Goal: Answer question/provide support

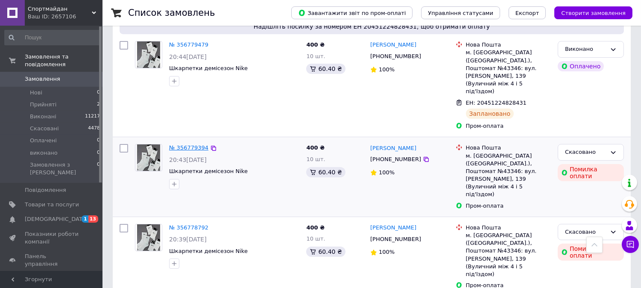
scroll to position [237, 0]
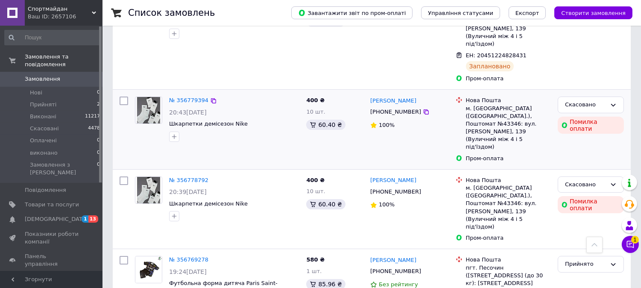
click at [374, 122] on icon at bounding box center [373, 125] width 7 height 7
click at [631, 247] on icon at bounding box center [630, 244] width 7 height 7
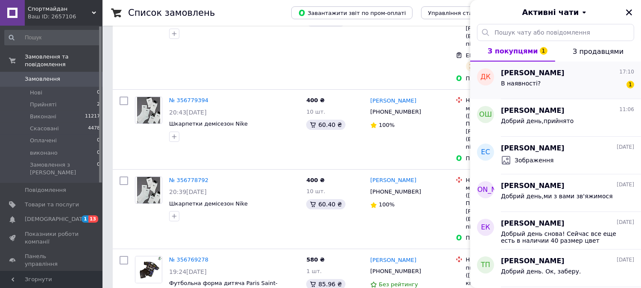
click at [526, 80] on span "В наявності?" at bounding box center [521, 83] width 40 height 7
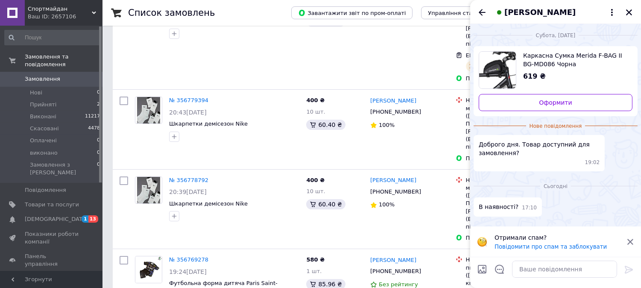
click at [547, 62] on span "Каркасна Сумка Merida F-BAG II BG-MD086 Чорна" at bounding box center [574, 59] width 102 height 17
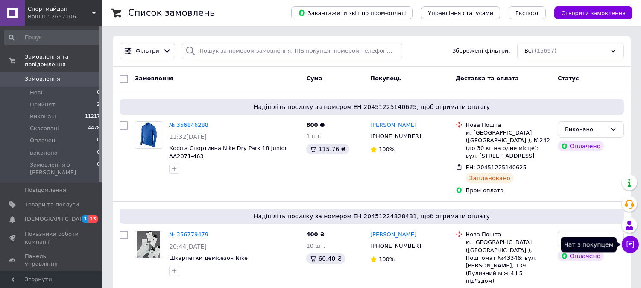
click at [624, 243] on button "Чат з покупцем" at bounding box center [630, 244] width 17 height 17
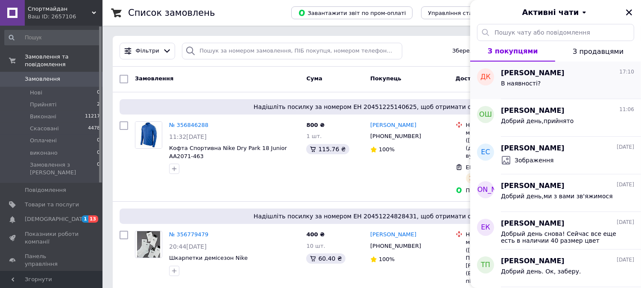
click at [518, 78] on div "В наявності?" at bounding box center [567, 85] width 133 height 14
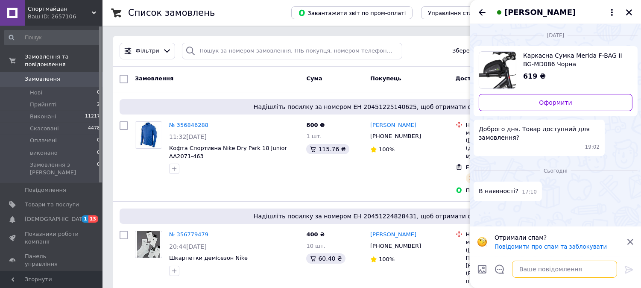
click at [531, 270] on textarea at bounding box center [564, 268] width 105 height 17
click at [630, 10] on icon "Закрити" at bounding box center [629, 13] width 8 height 8
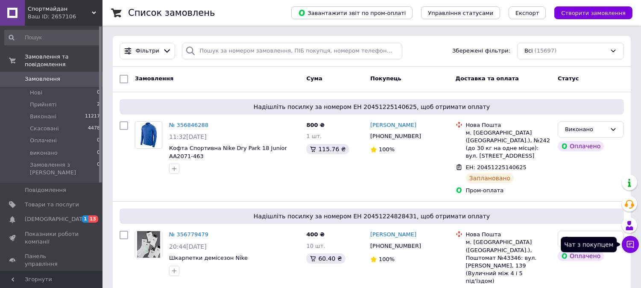
click at [630, 239] on button "Чат з покупцем" at bounding box center [630, 244] width 17 height 17
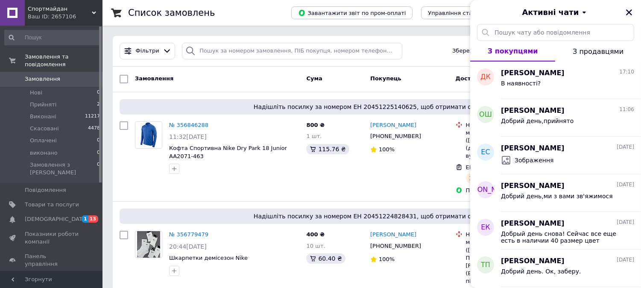
click at [628, 11] on icon "Закрити" at bounding box center [629, 12] width 6 height 6
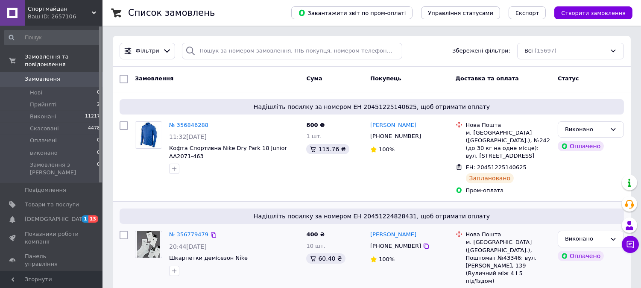
click at [286, 271] on div "№ 356779479 20:44, 11.08.2025 Шкарпетки демісезон Nike" at bounding box center [234, 253] width 137 height 52
click at [631, 246] on icon at bounding box center [630, 244] width 9 height 9
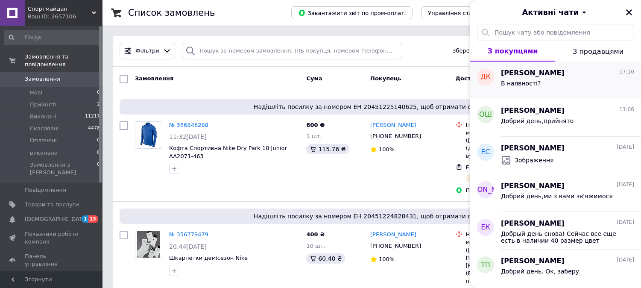
click at [522, 80] on span "В наявності?" at bounding box center [521, 83] width 40 height 7
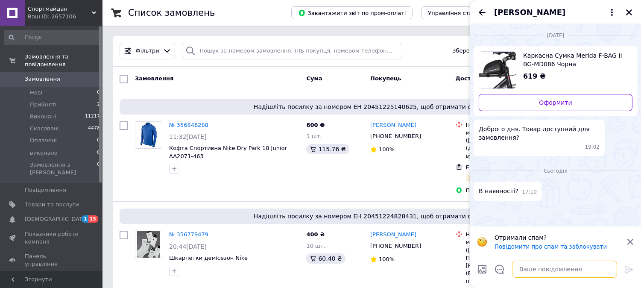
click at [526, 270] on textarea at bounding box center [564, 268] width 105 height 17
type textarea "L"
type textarea "Добрий день,не має в наявності"
click at [629, 267] on icon at bounding box center [629, 270] width 8 height 8
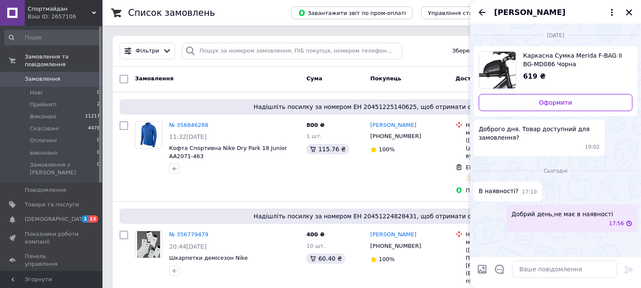
click at [537, 65] on span "Каркасна Сумка Merida F-BAG II BG-MD086 Чорна" at bounding box center [574, 59] width 102 height 17
click at [627, 13] on icon "Закрити" at bounding box center [629, 13] width 8 height 8
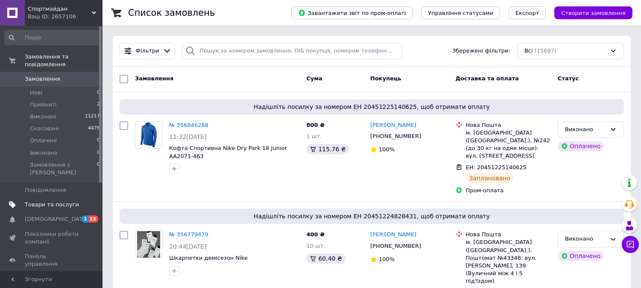
click at [50, 201] on span "Товари та послуги" at bounding box center [52, 205] width 54 height 8
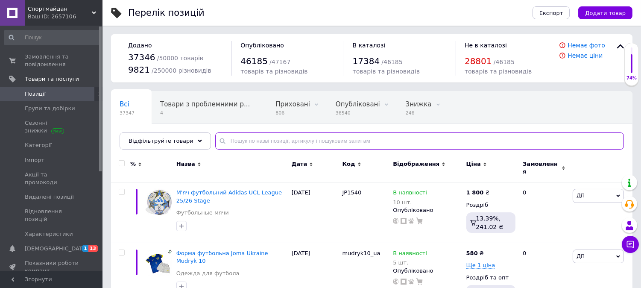
click at [223, 141] on input "text" at bounding box center [419, 140] width 409 height 17
paste input "Каркасна Сумка Merida F-BAG II BG-MD086 Чорна"
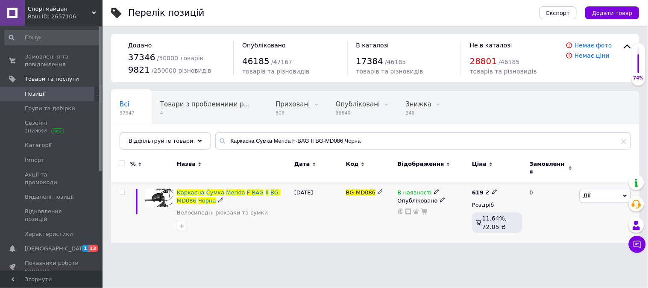
click at [434, 189] on div "В наявності" at bounding box center [433, 193] width 70 height 8
click at [434, 189] on icon at bounding box center [436, 191] width 5 height 5
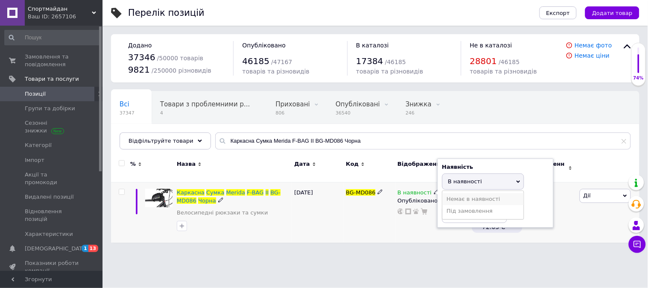
click at [449, 193] on li "Немає в наявності" at bounding box center [482, 199] width 81 height 12
click at [379, 223] on div "BG-MD086" at bounding box center [370, 212] width 52 height 60
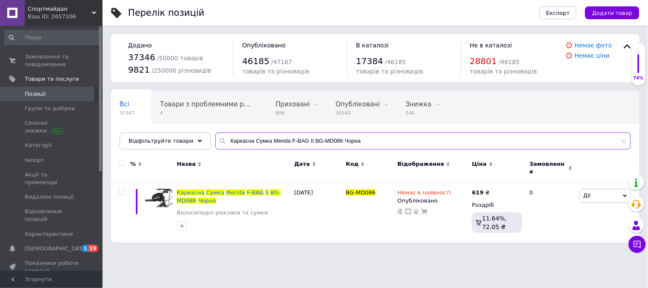
drag, startPoint x: 332, startPoint y: 141, endPoint x: 360, endPoint y: 138, distance: 27.9
click at [360, 138] on input "Каркасна Сумка Merida F-BAG II BG-MD086 Чорна" at bounding box center [422, 140] width 415 height 17
drag, startPoint x: 292, startPoint y: 140, endPoint x: 356, endPoint y: 138, distance: 63.6
click at [356, 138] on input "Каркасна Сумка Merida F-BAG II BG-MD086" at bounding box center [422, 140] width 415 height 17
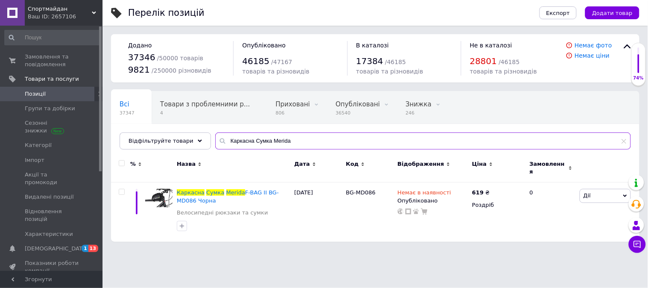
drag, startPoint x: 262, startPoint y: 141, endPoint x: 305, endPoint y: 141, distance: 43.1
click at [305, 141] on input "Каркасна Сумка Merida" at bounding box center [422, 140] width 415 height 17
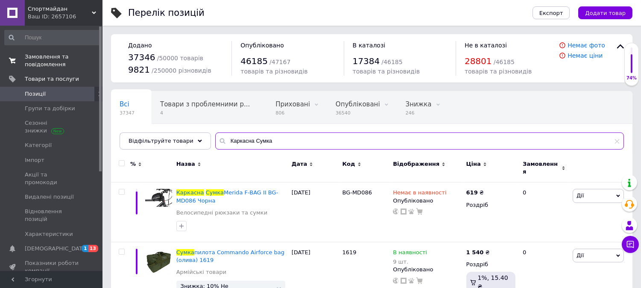
type input "Каркасна Сумка"
click at [38, 53] on span "Замовлення та повідомлення" at bounding box center [52, 60] width 54 height 15
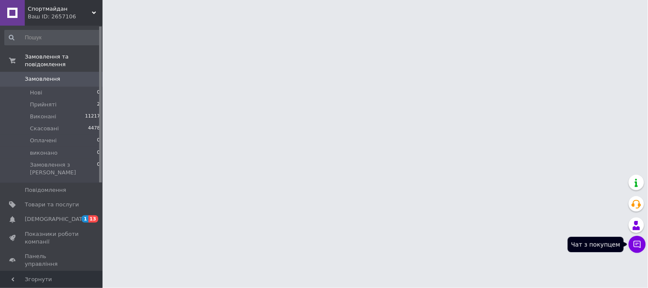
click at [634, 246] on icon at bounding box center [637, 244] width 7 height 7
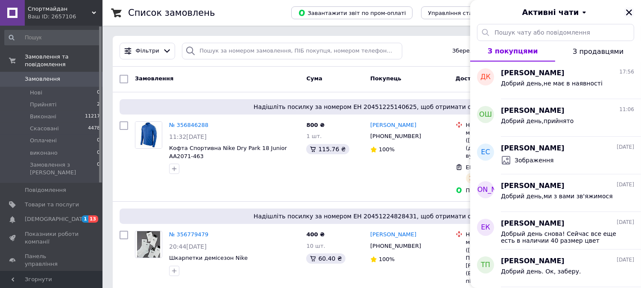
click at [628, 11] on icon "Закрити" at bounding box center [629, 12] width 6 height 6
